Goal: Information Seeking & Learning: Learn about a topic

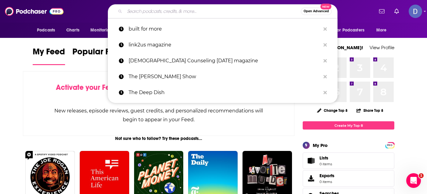
click at [134, 11] on input "Search podcasts, credits, & more..." at bounding box center [213, 11] width 176 height 10
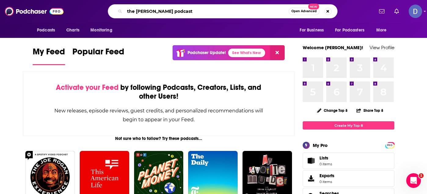
type input "the [PERSON_NAME] podcast"
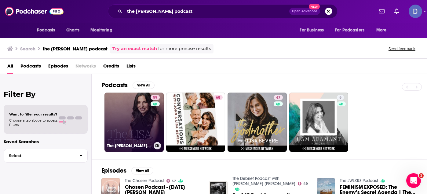
click at [132, 104] on link "59 The [PERSON_NAME] Podcast" at bounding box center [133, 121] width 59 height 59
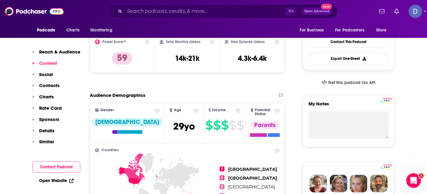
scroll to position [151, 0]
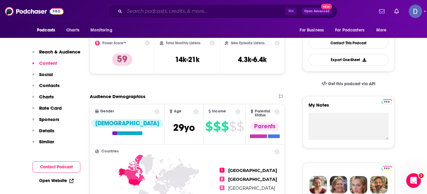
click at [212, 13] on input "Search podcasts, credits, & more..." at bounding box center [205, 11] width 161 height 10
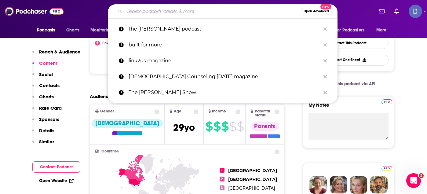
click at [212, 13] on input "Search podcasts, credits, & more..." at bounding box center [213, 11] width 176 height 10
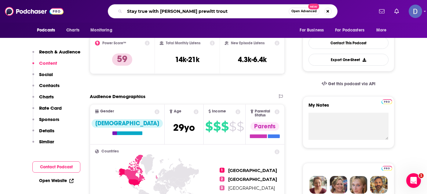
type input "Stay true with [PERSON_NAME] [PERSON_NAME]"
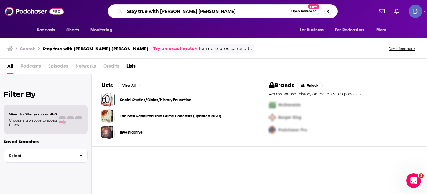
click at [216, 11] on input "Stay true with [PERSON_NAME] [PERSON_NAME]" at bounding box center [207, 11] width 164 height 10
type input "S"
type input "[DEMOGRAPHIC_DATA] in a year"
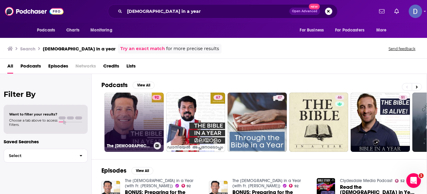
click at [139, 117] on link "92 The [DEMOGRAPHIC_DATA] in a Year (with Fr. [PERSON_NAME])" at bounding box center [133, 121] width 59 height 59
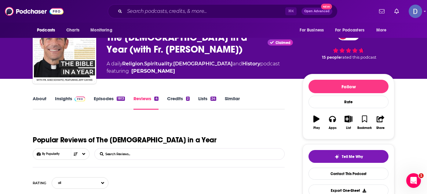
scroll to position [20, 0]
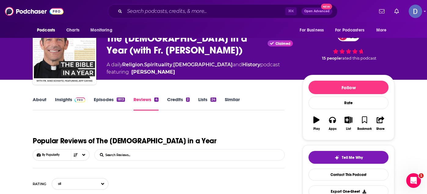
click at [41, 97] on link "About" at bounding box center [40, 103] width 14 height 14
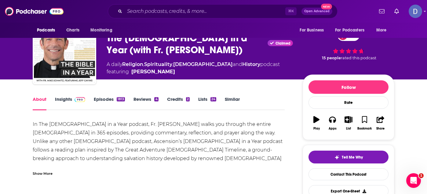
scroll to position [20, 0]
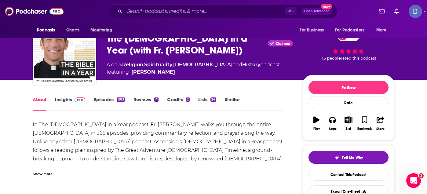
click at [109, 98] on link "Episodes 1813" at bounding box center [109, 103] width 31 height 14
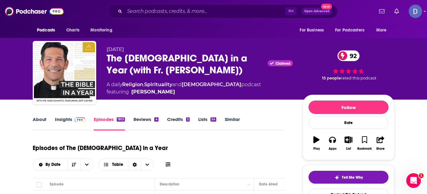
scroll to position [33, 0]
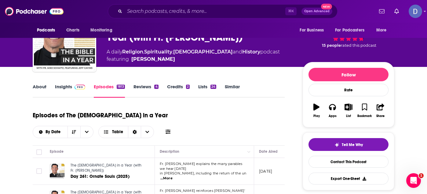
click at [60, 86] on link "Insights" at bounding box center [70, 91] width 30 height 14
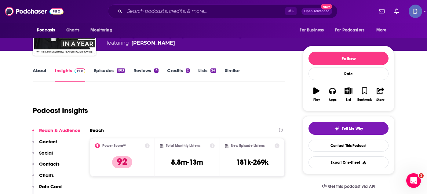
scroll to position [50, 0]
